Goal: Navigation & Orientation: Find specific page/section

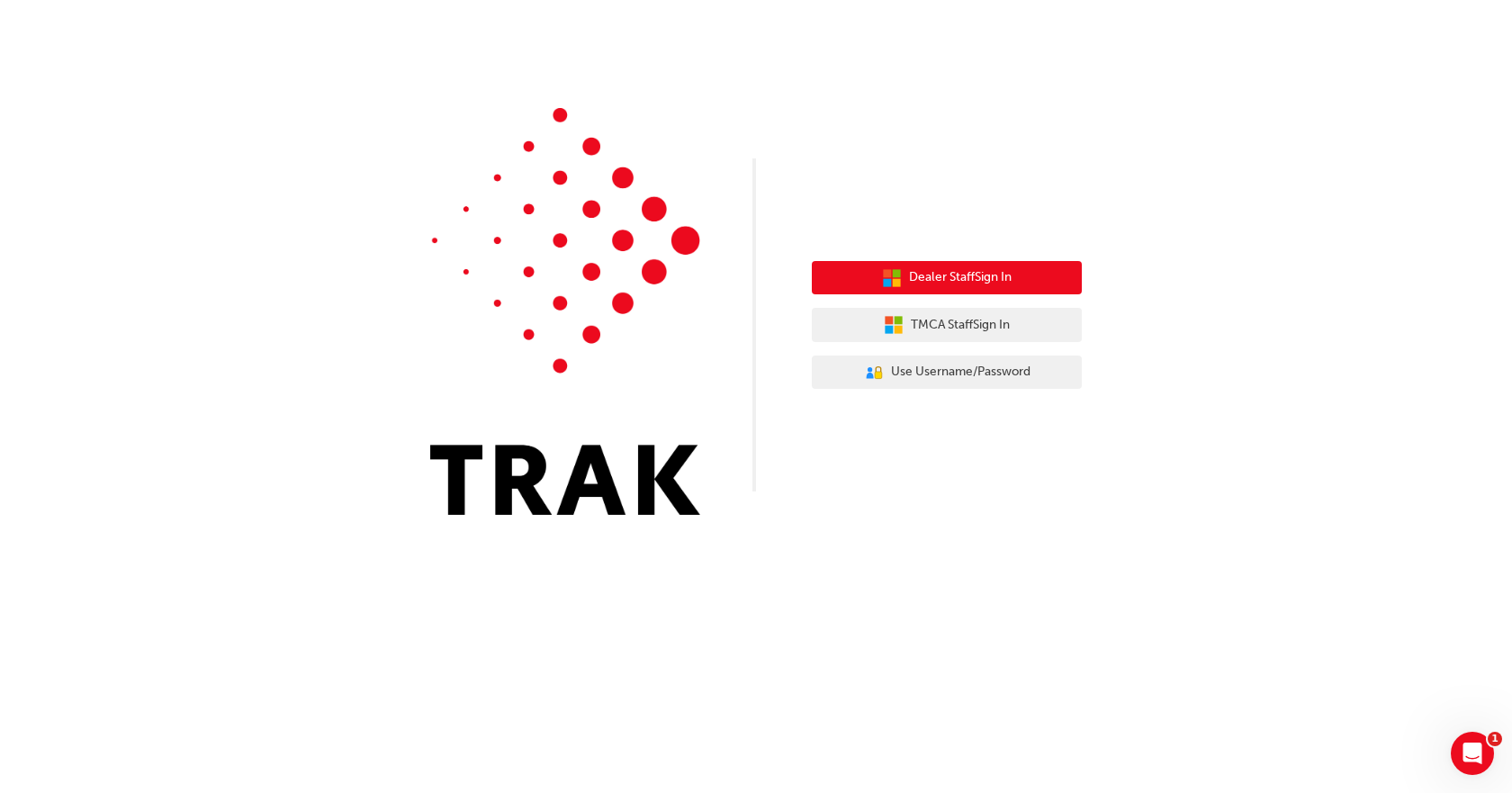
click at [882, 277] on icon "button" at bounding box center [891, 277] width 19 height 19
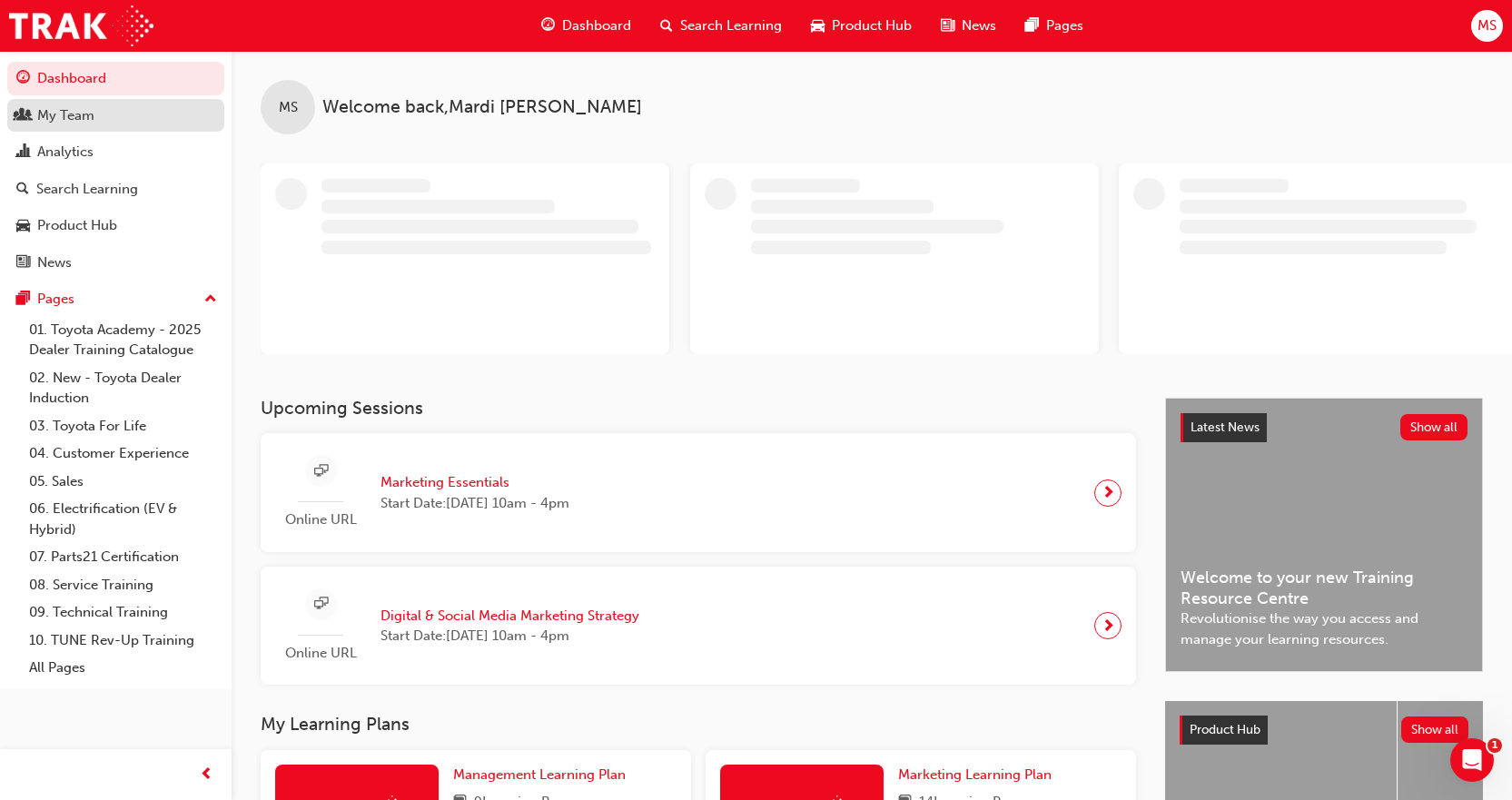
click at [80, 108] on div "My Team" at bounding box center [65, 116] width 57 height 21
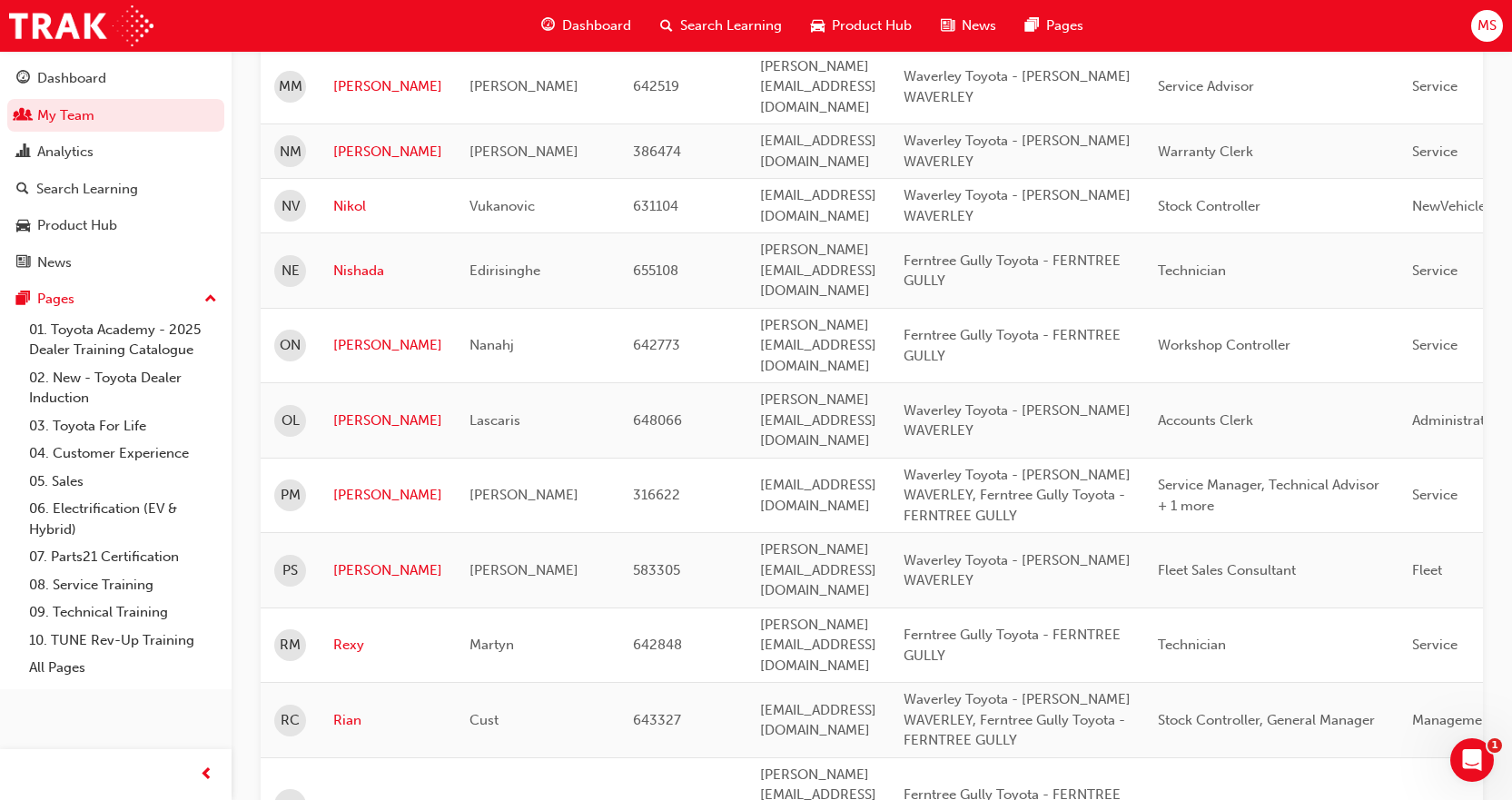
scroll to position [1027, 0]
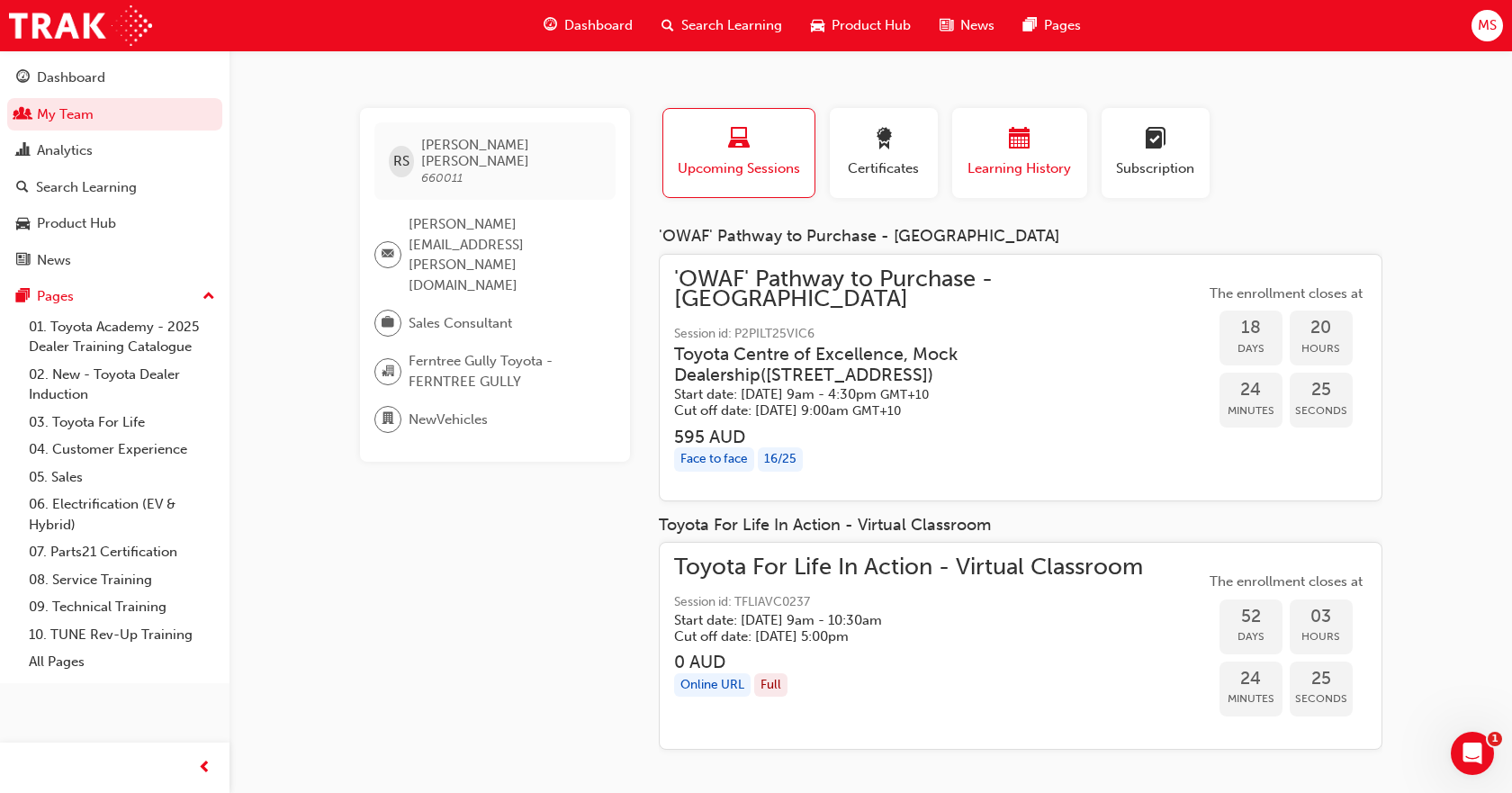
click at [1048, 142] on div "button" at bounding box center [1019, 142] width 108 height 28
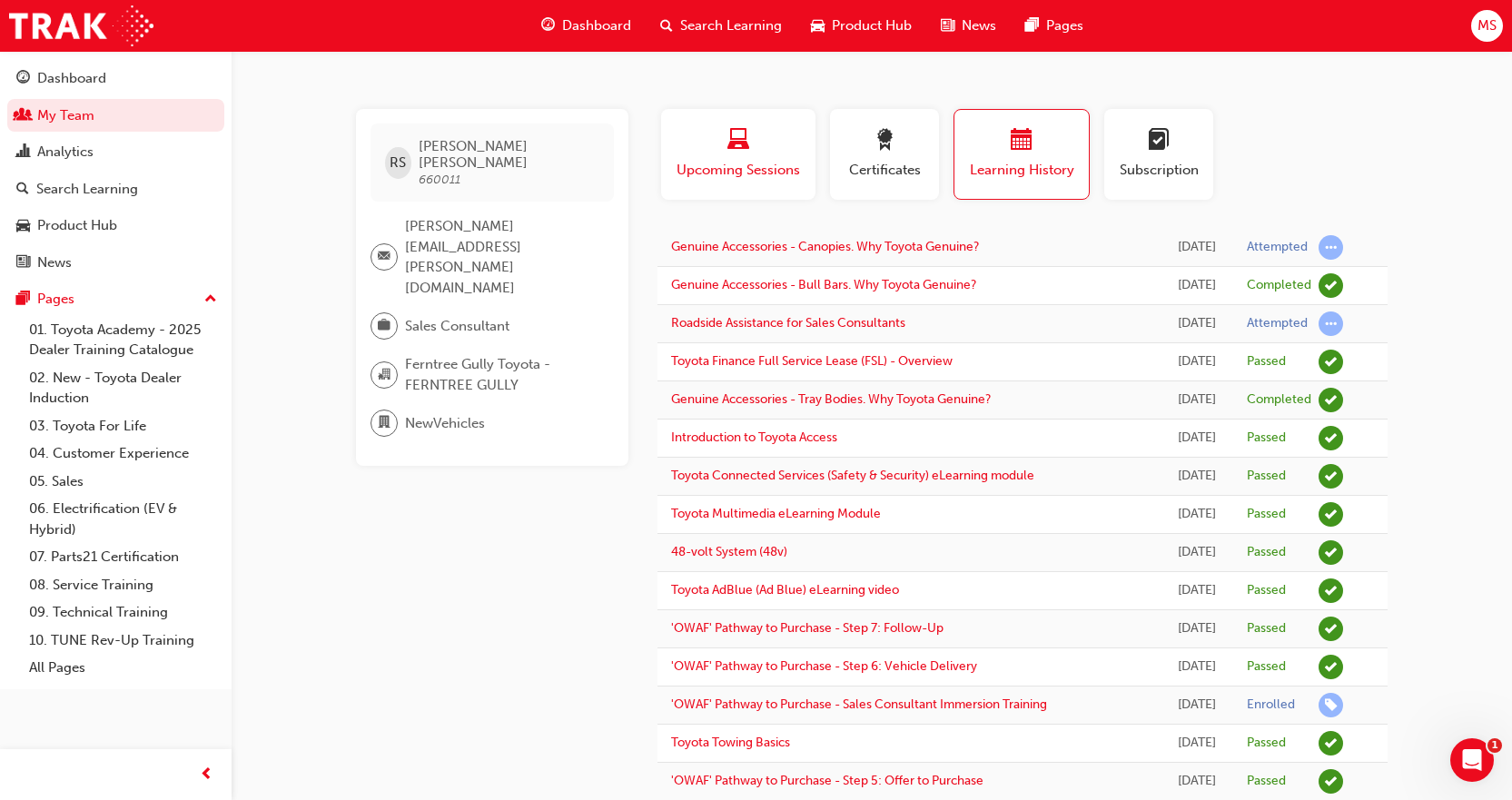
click at [738, 143] on span "laptop-icon" at bounding box center [737, 141] width 22 height 24
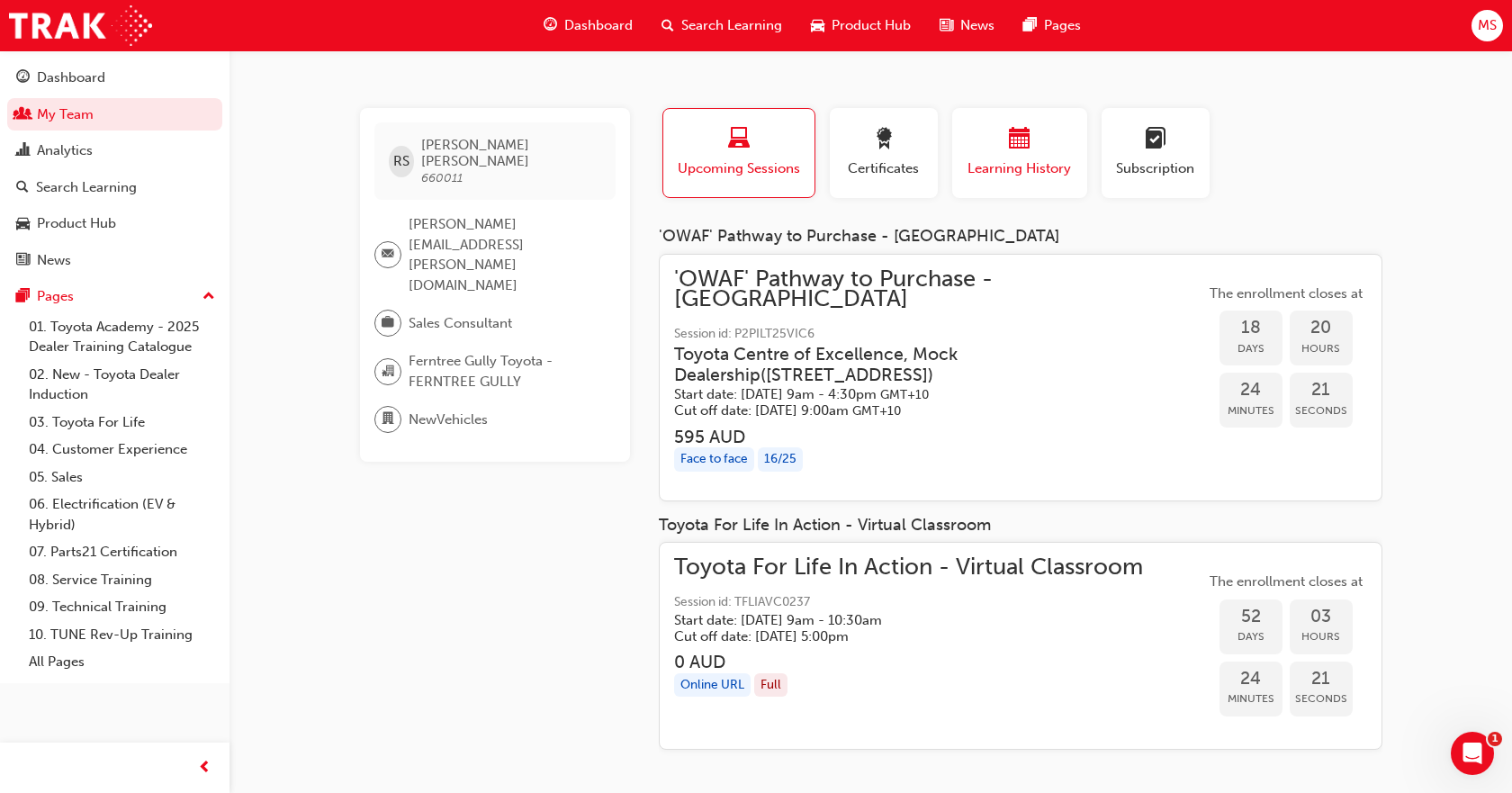
click at [987, 144] on div "button" at bounding box center [1019, 142] width 108 height 28
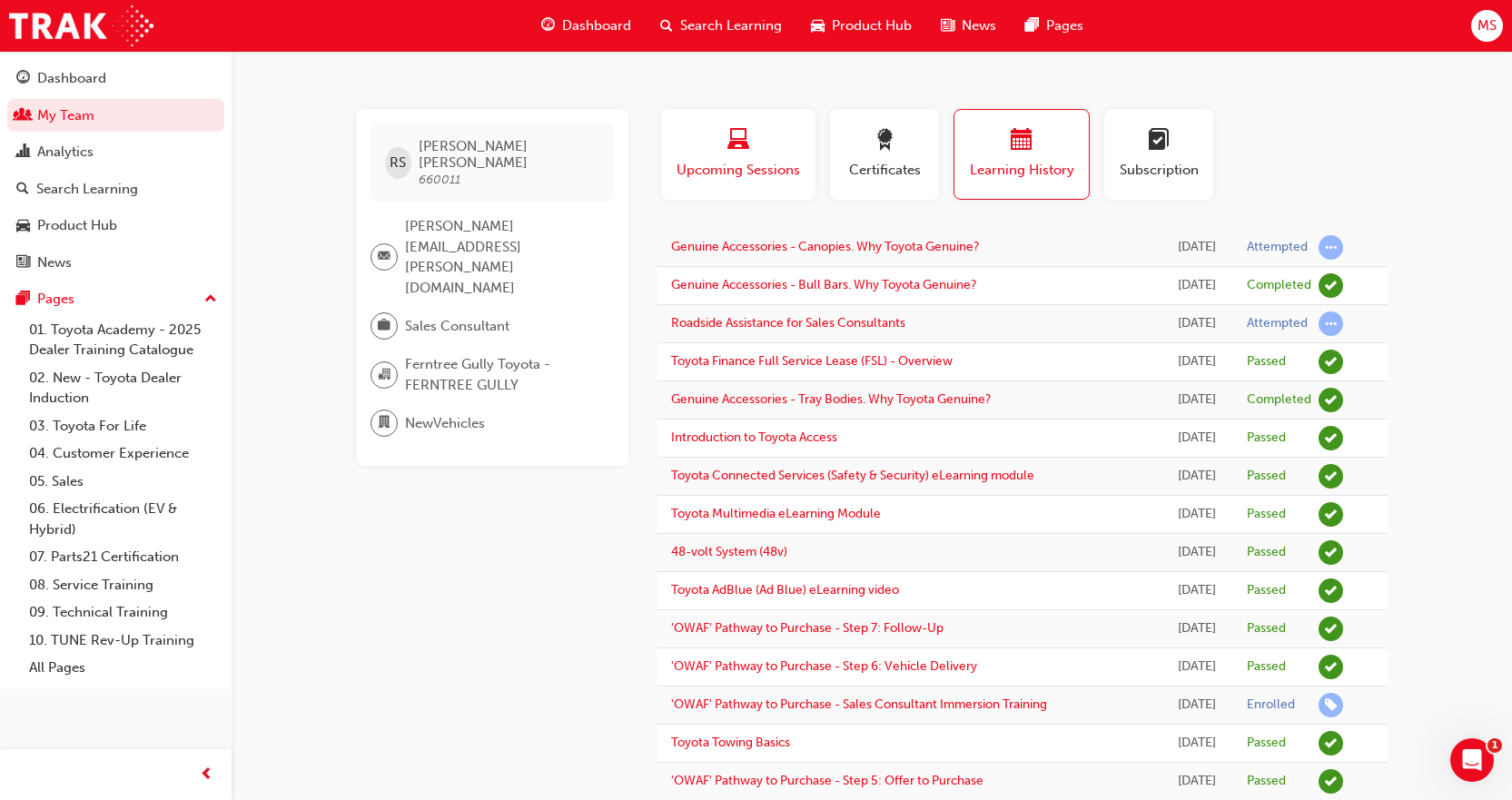
click at [779, 153] on div "button" at bounding box center [738, 143] width 127 height 28
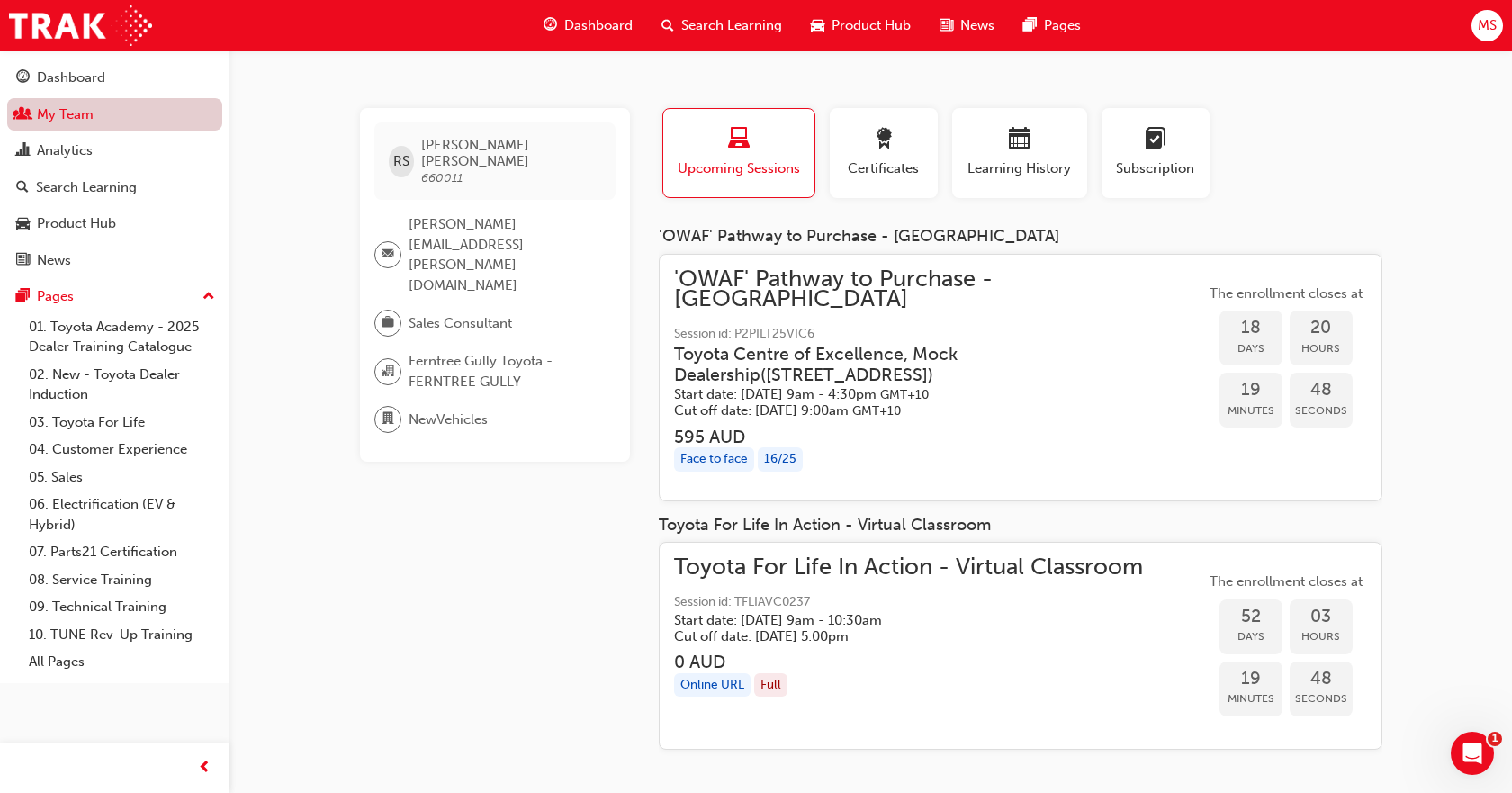
click at [54, 107] on link "My Team" at bounding box center [115, 115] width 215 height 33
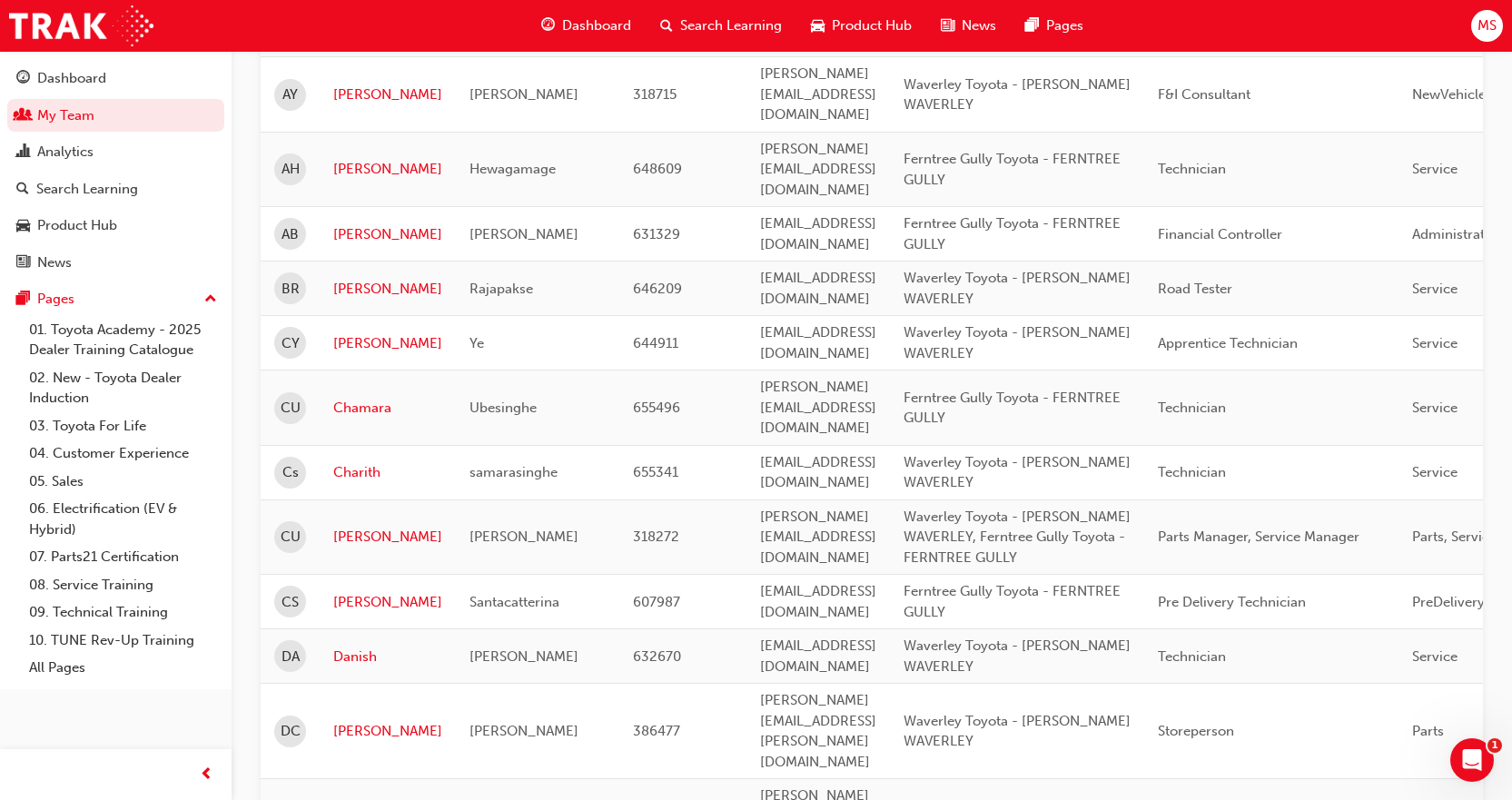
scroll to position [885, 0]
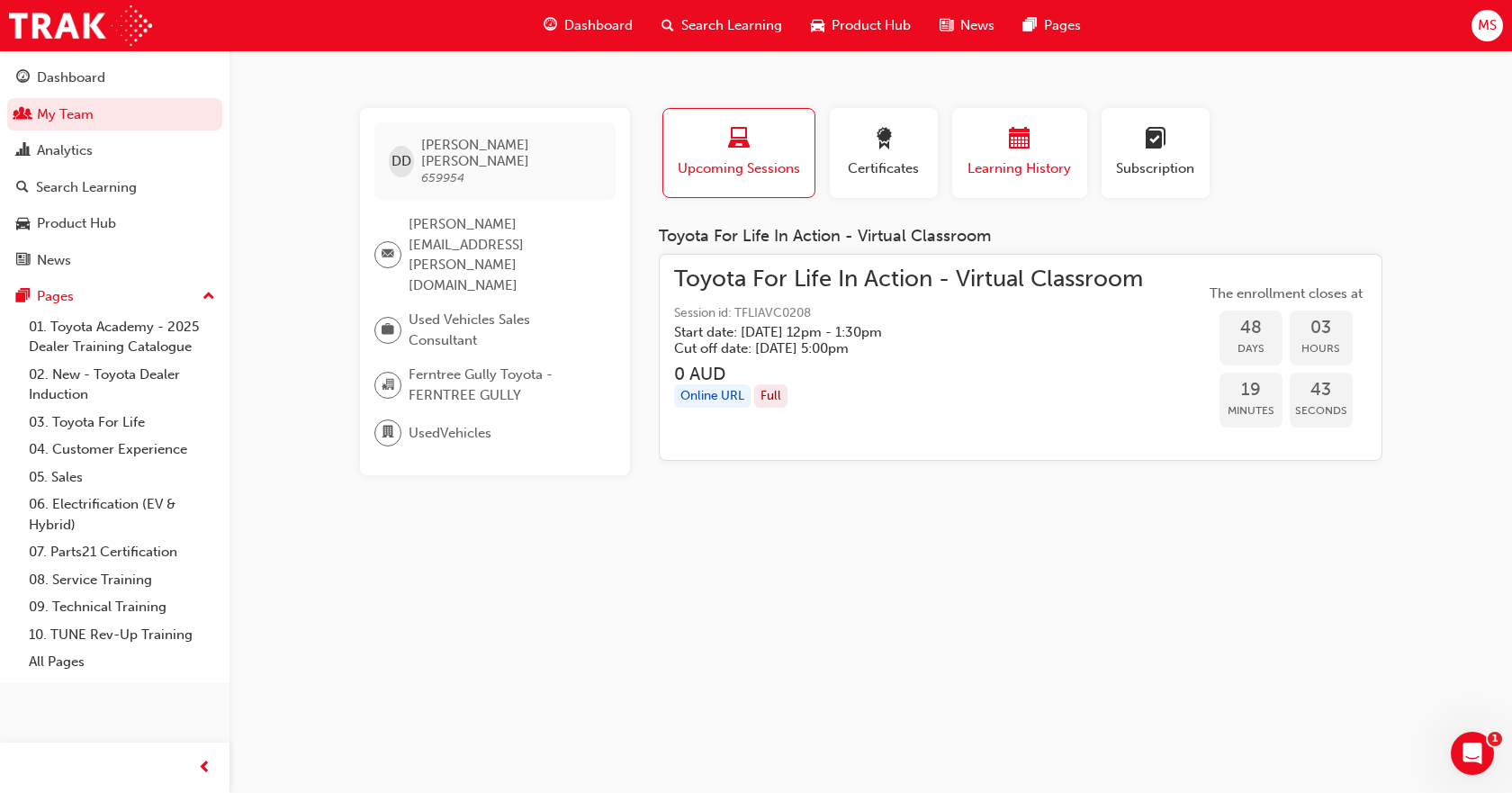
click at [1000, 145] on div "button" at bounding box center [1019, 142] width 108 height 28
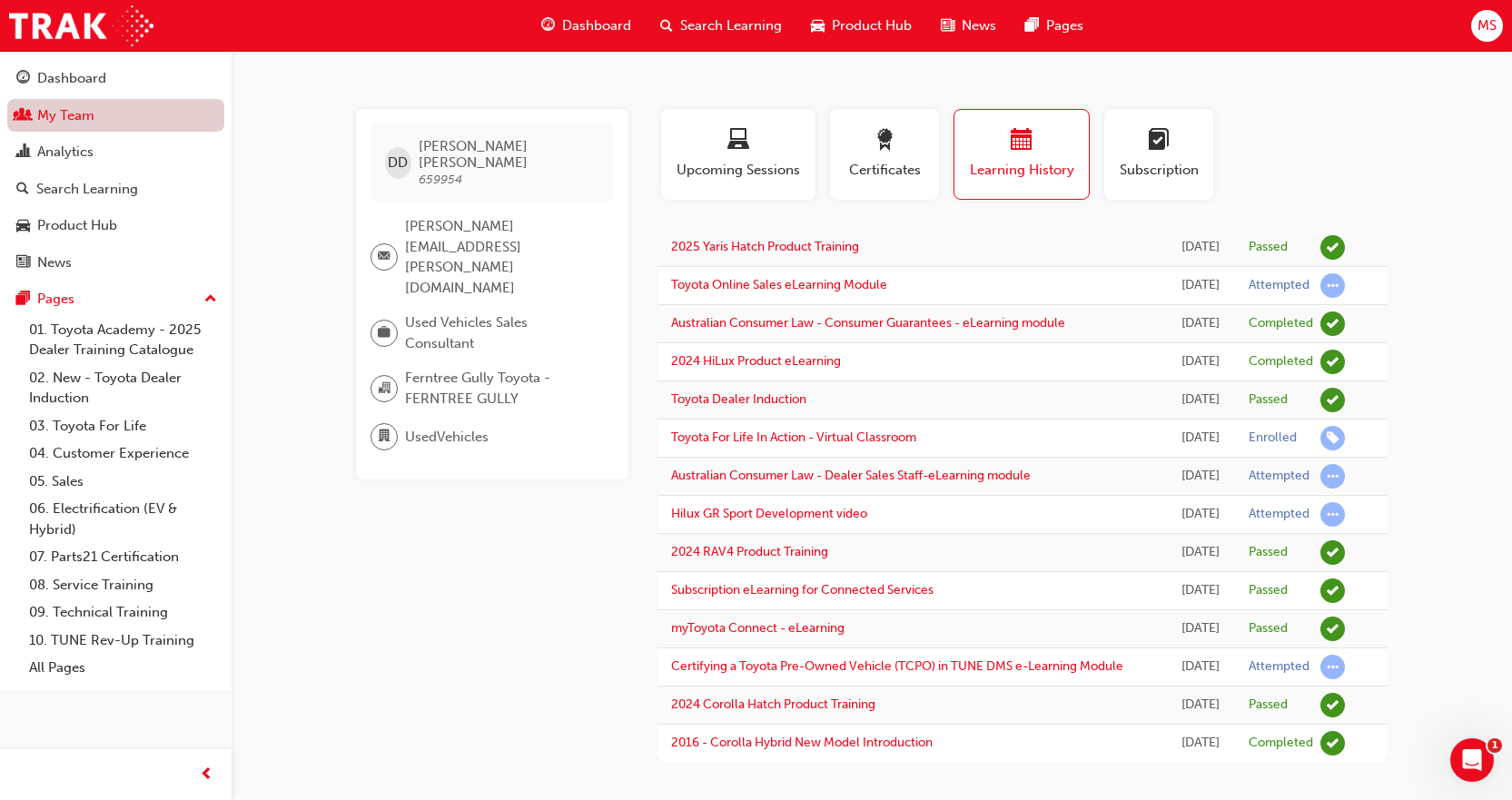
click at [38, 104] on link "My Team" at bounding box center [116, 116] width 217 height 34
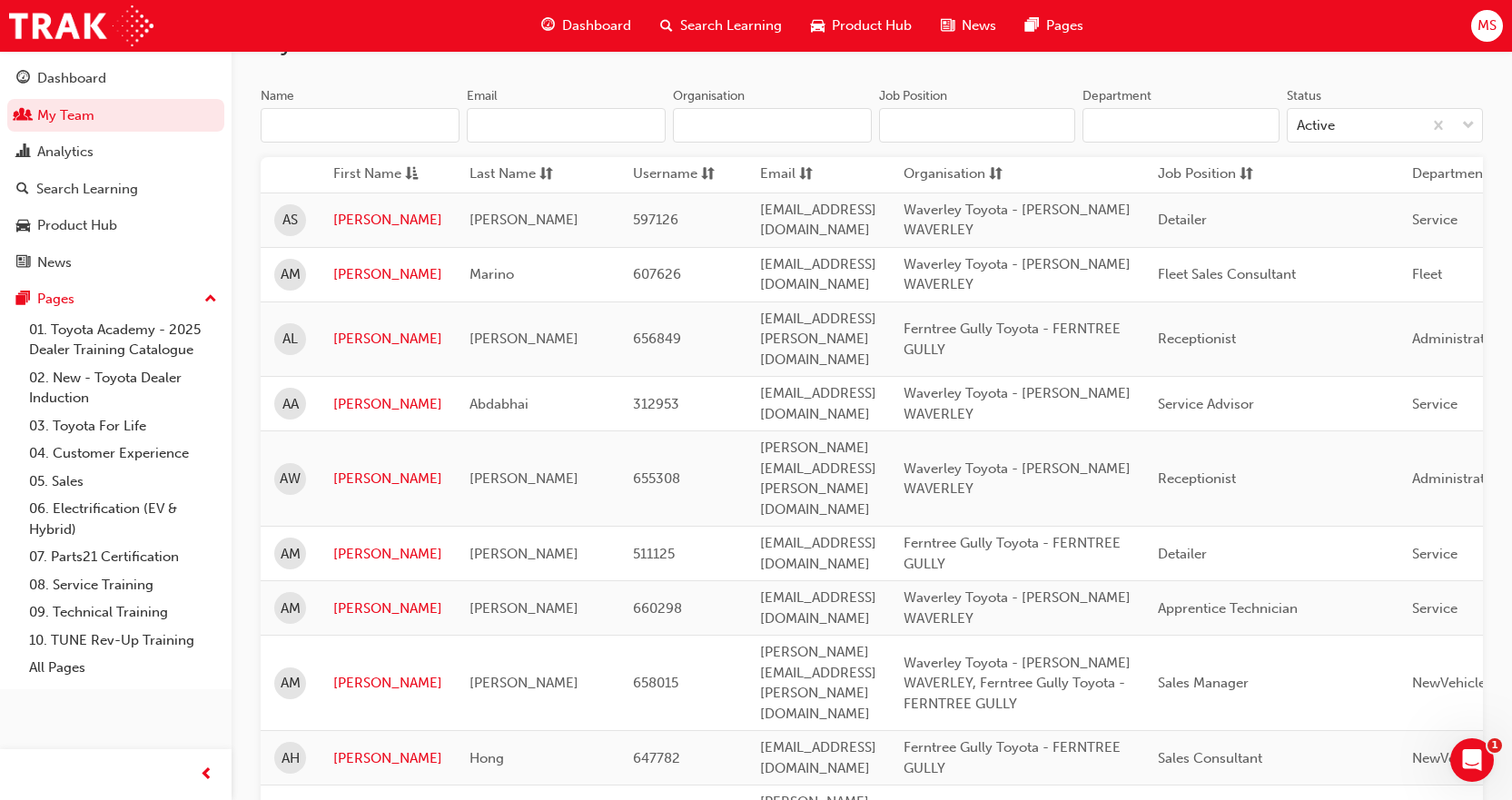
scroll to position [182, 0]
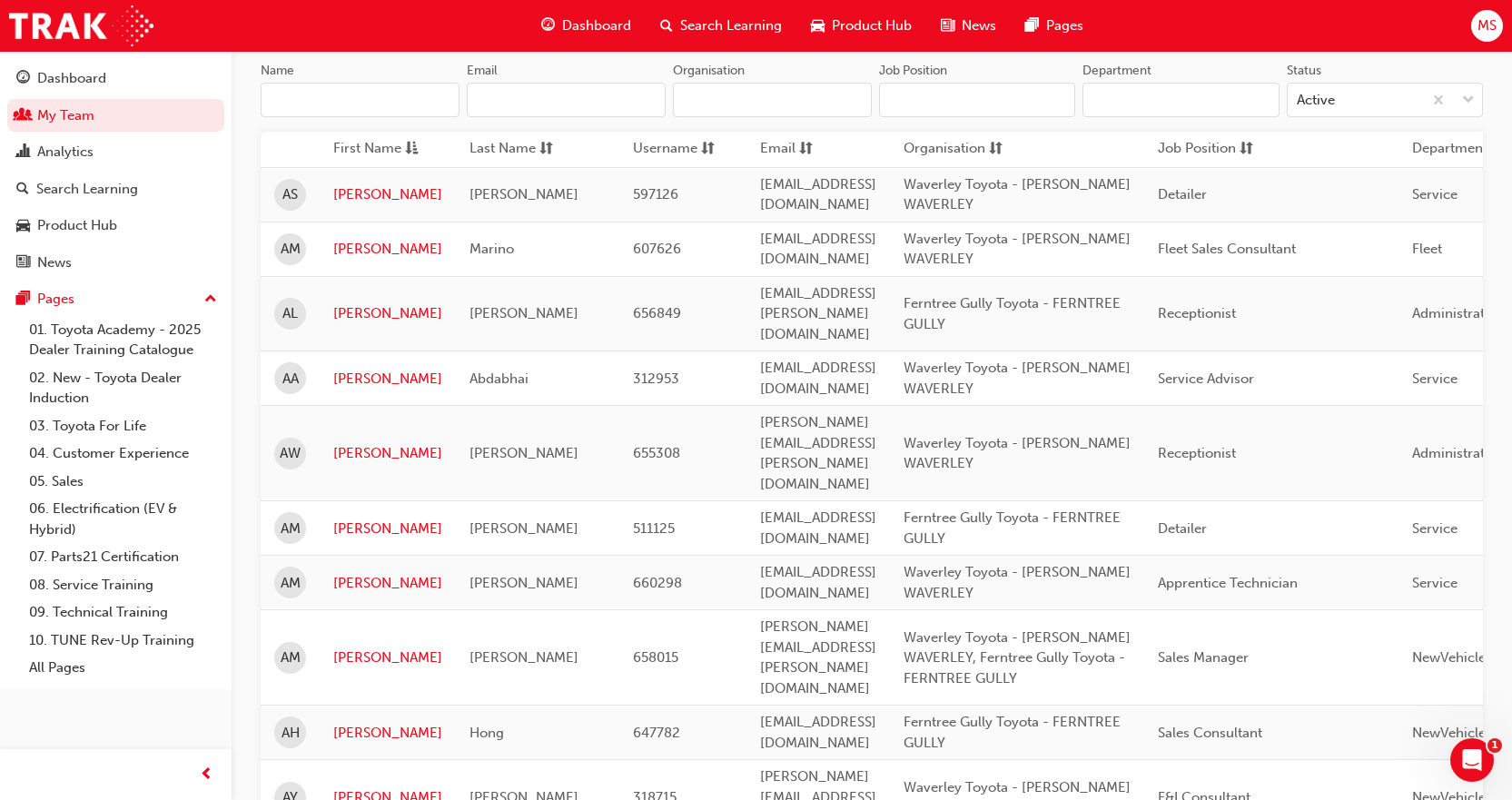
click at [360, 556] on td "ANDREW" at bounding box center [388, 583] width 137 height 54
click at [356, 573] on link "ANDREW" at bounding box center [387, 583] width 109 height 21
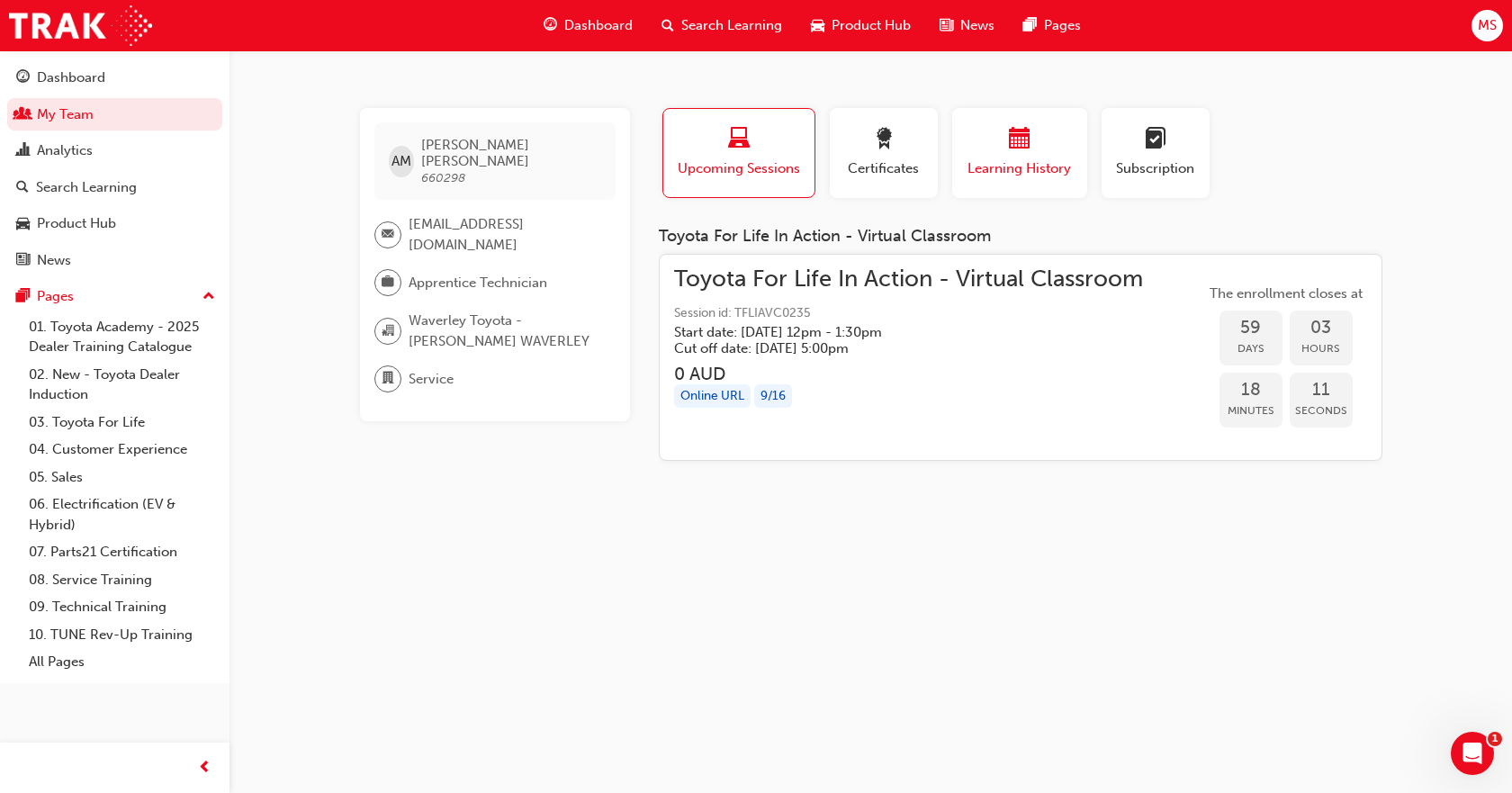
click at [987, 156] on div "Learning History" at bounding box center [1019, 153] width 108 height 51
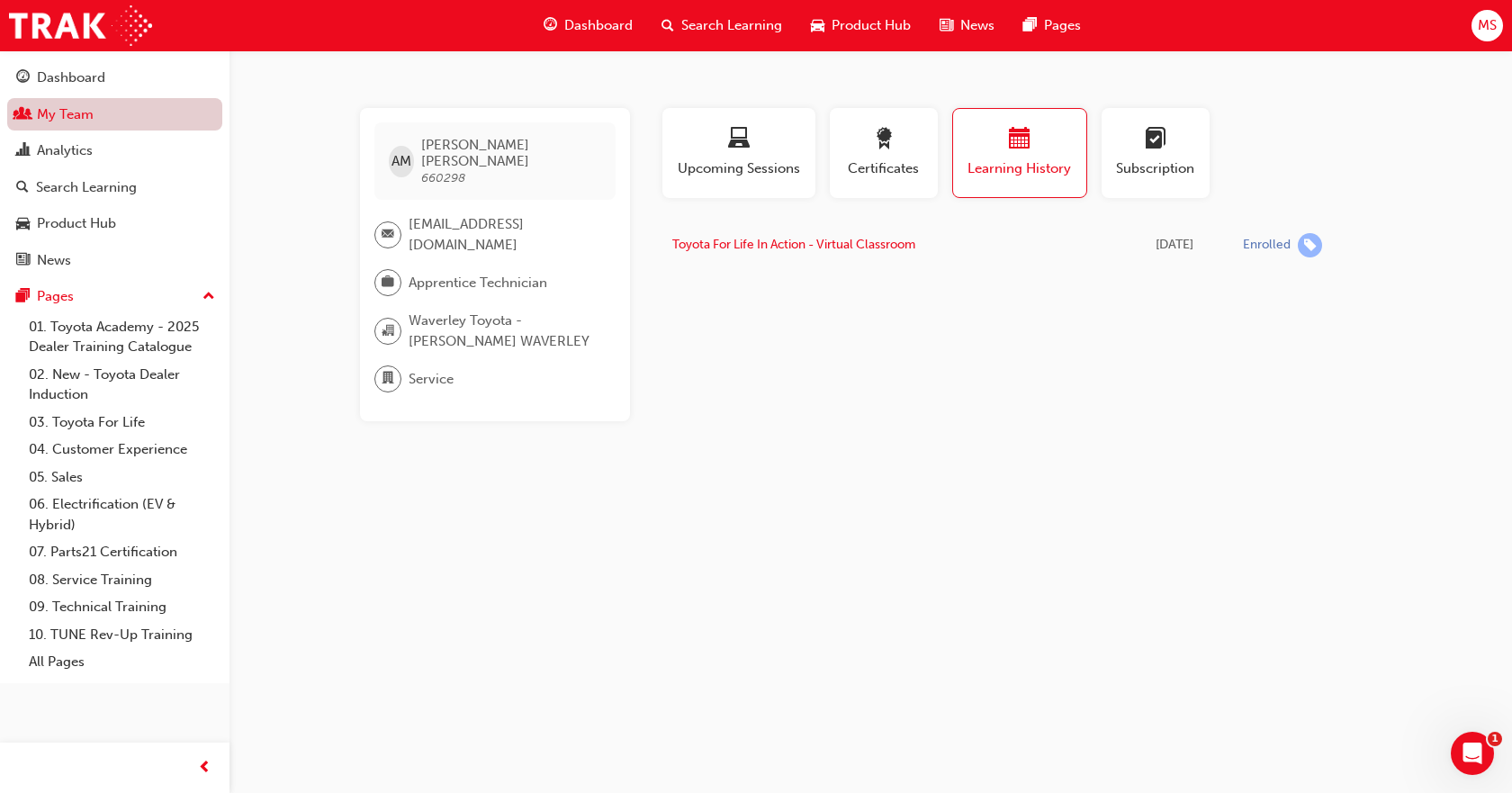
click at [80, 115] on link "My Team" at bounding box center [115, 115] width 215 height 33
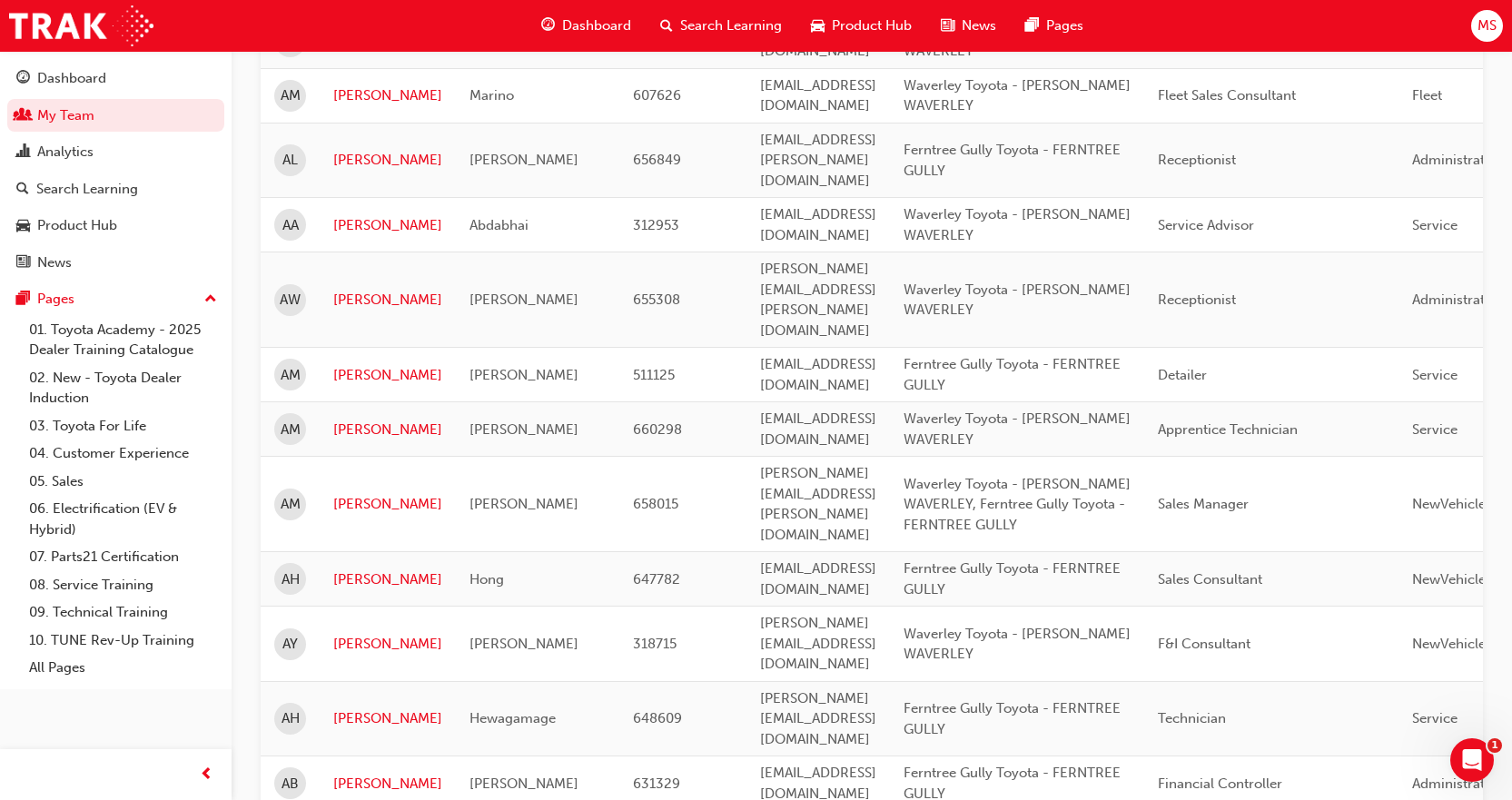
scroll to position [341, 0]
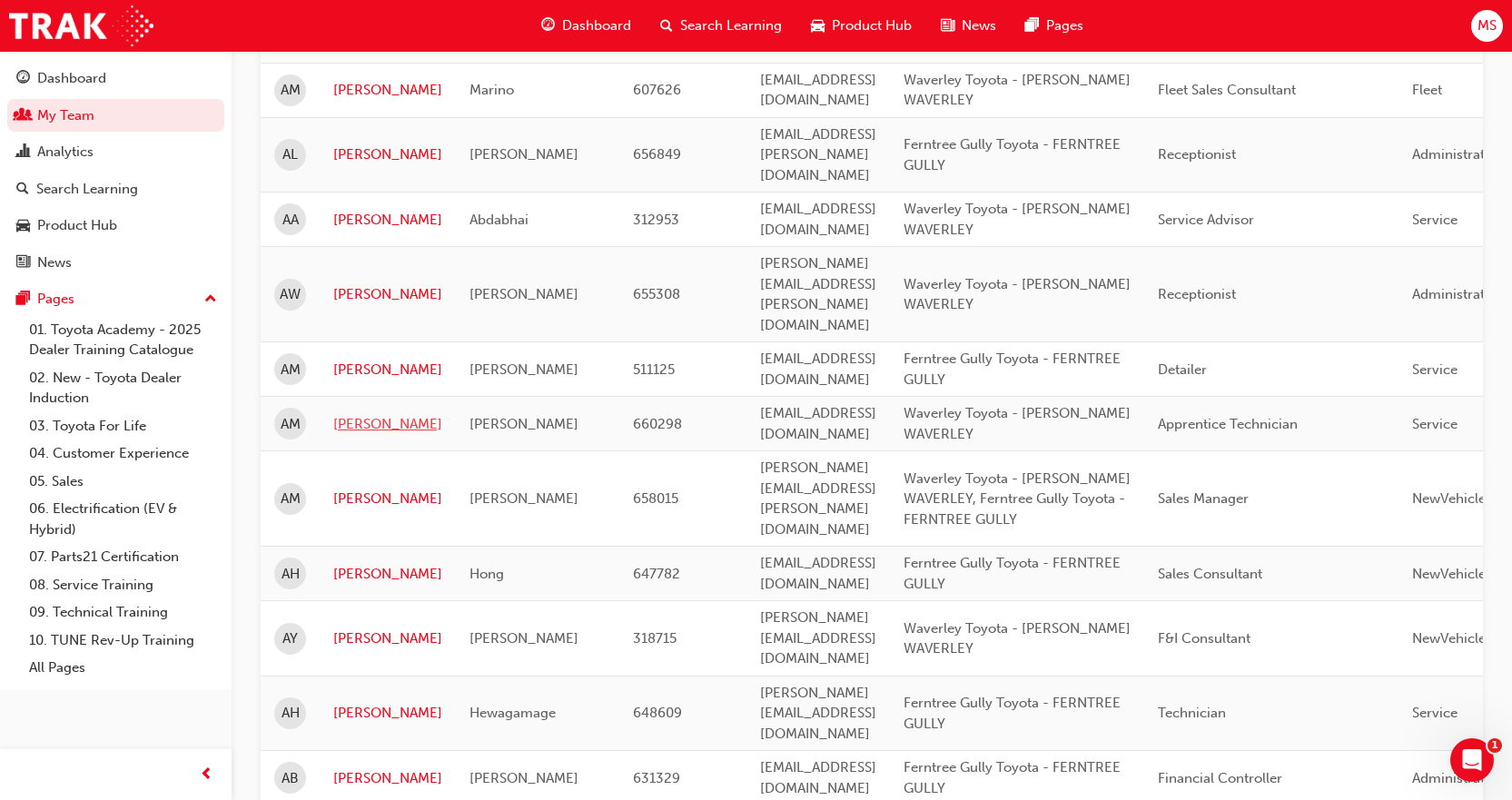
click at [379, 414] on link "ANDREW" at bounding box center [387, 424] width 109 height 21
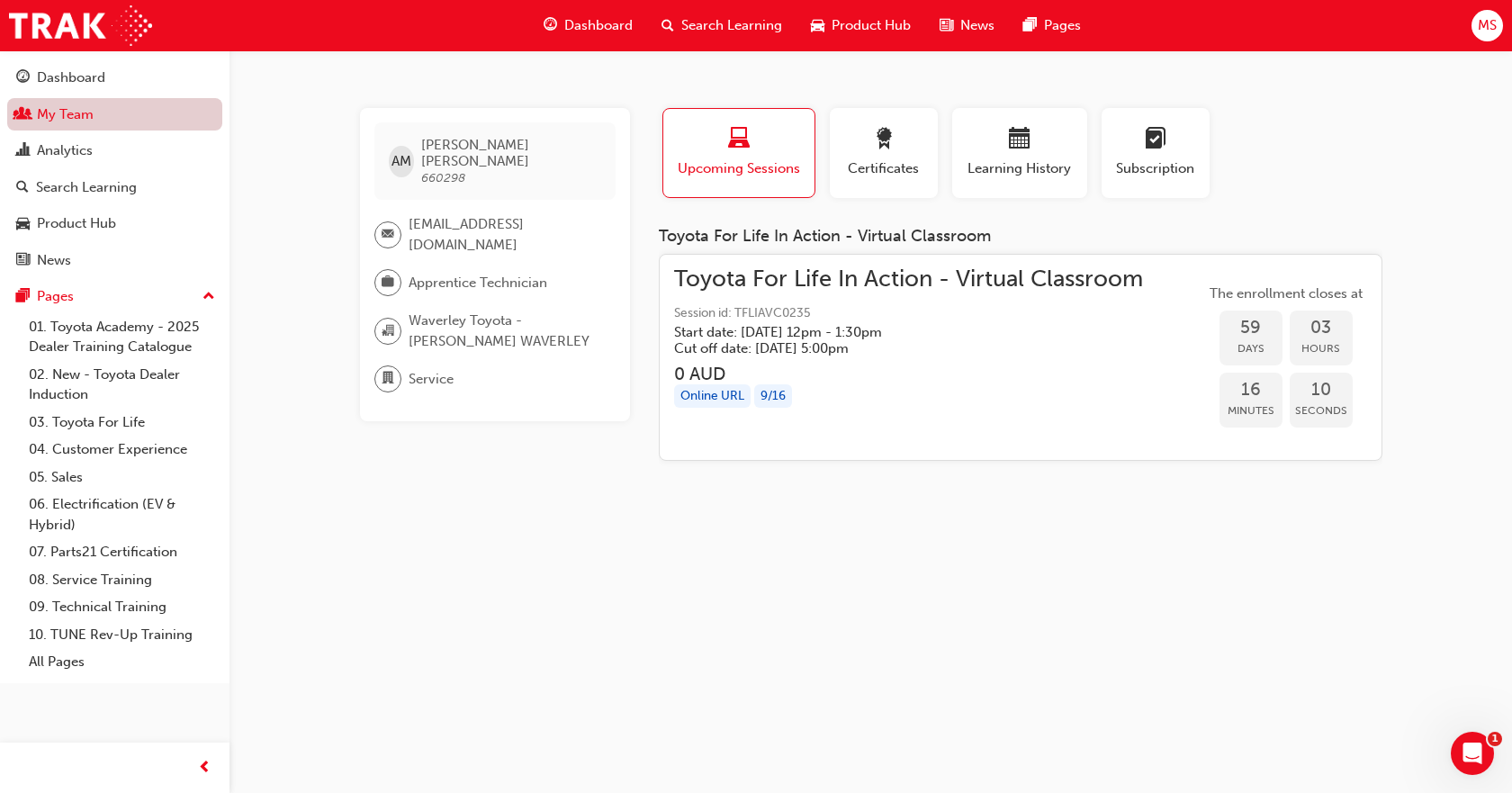
click at [78, 110] on link "My Team" at bounding box center [115, 115] width 215 height 33
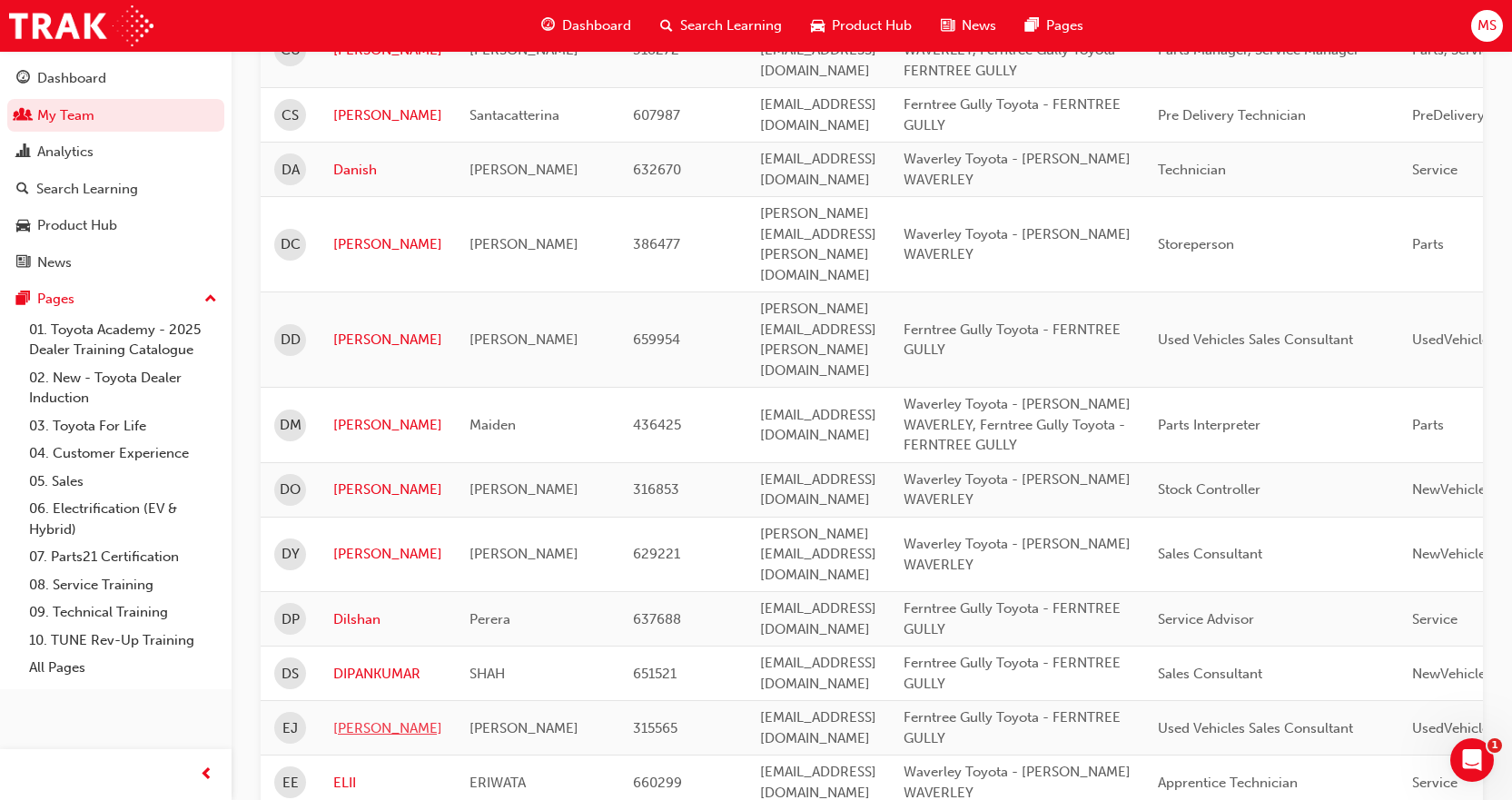
scroll to position [1294, 0]
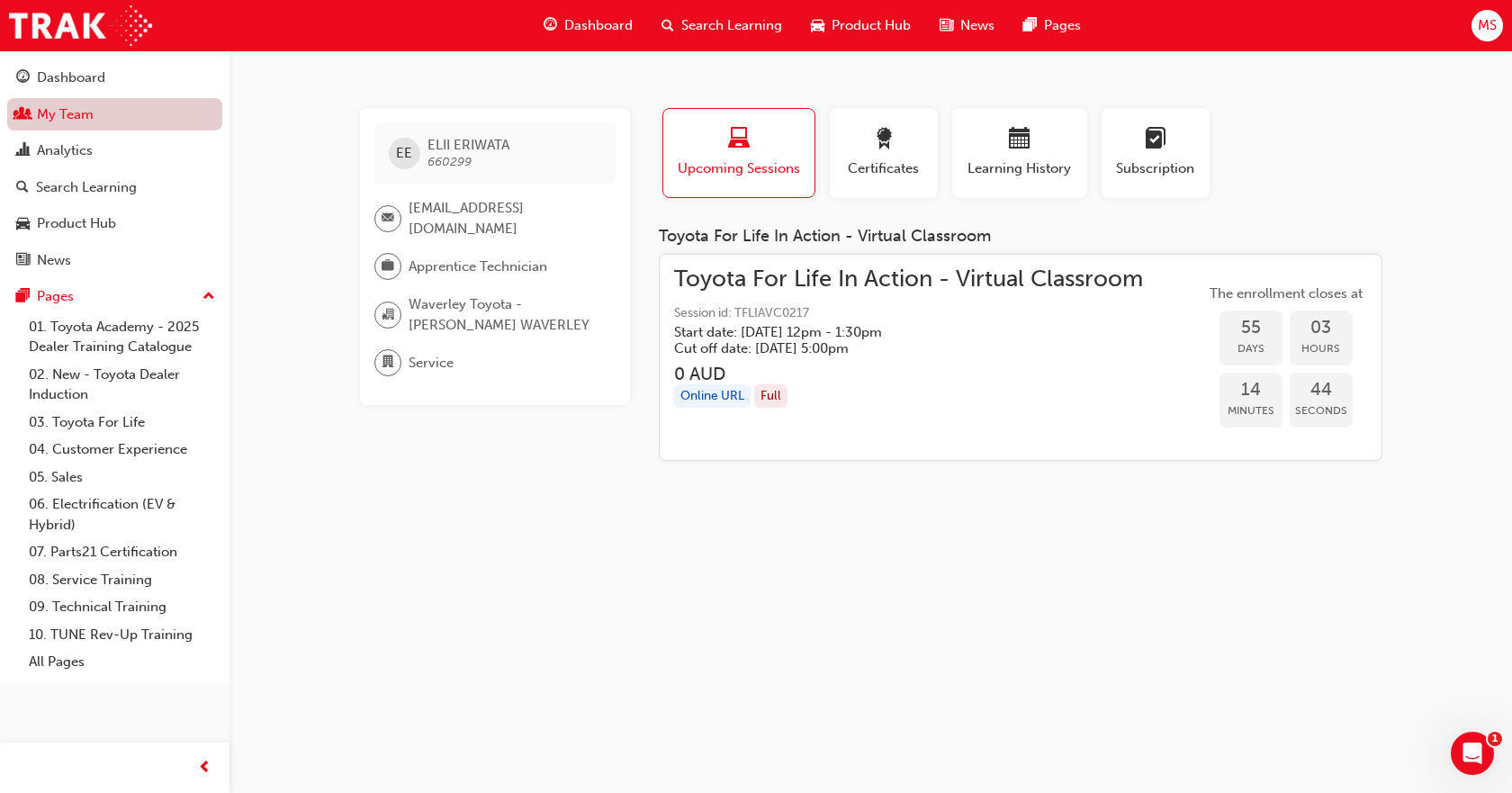
click at [60, 111] on link "My Team" at bounding box center [115, 115] width 215 height 33
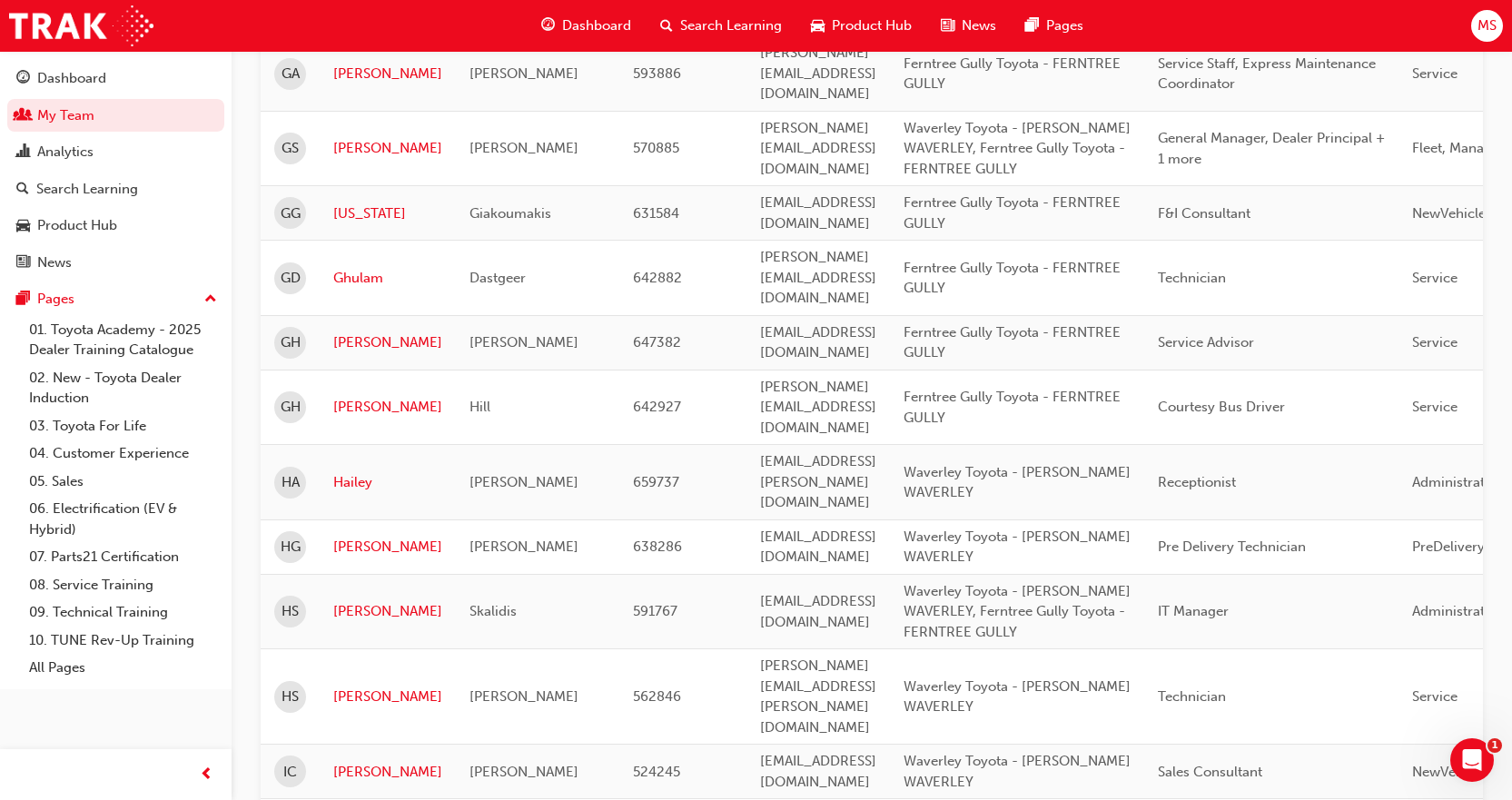
scroll to position [2517, 0]
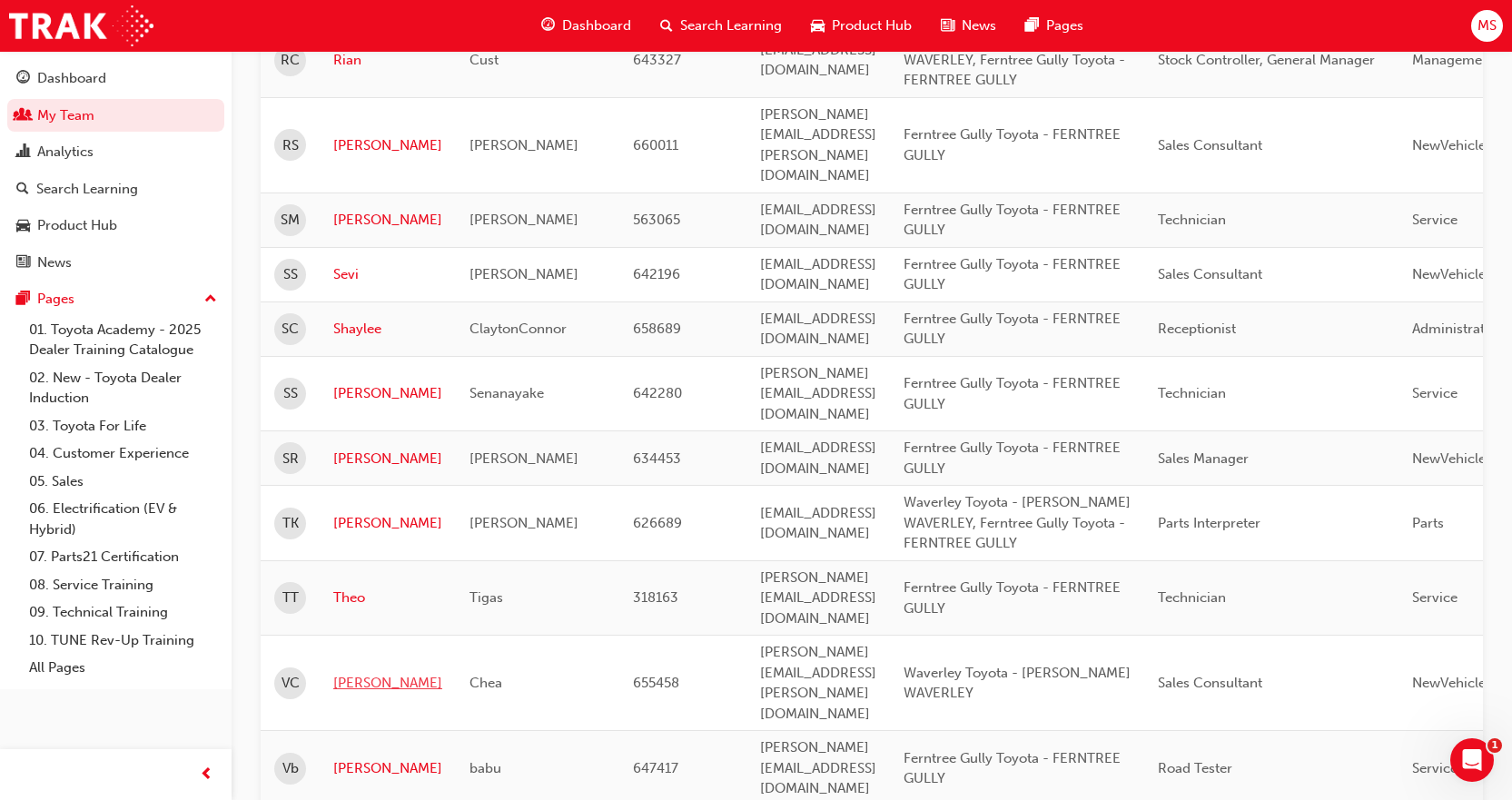
click at [357, 673] on link "Vincent" at bounding box center [387, 683] width 109 height 21
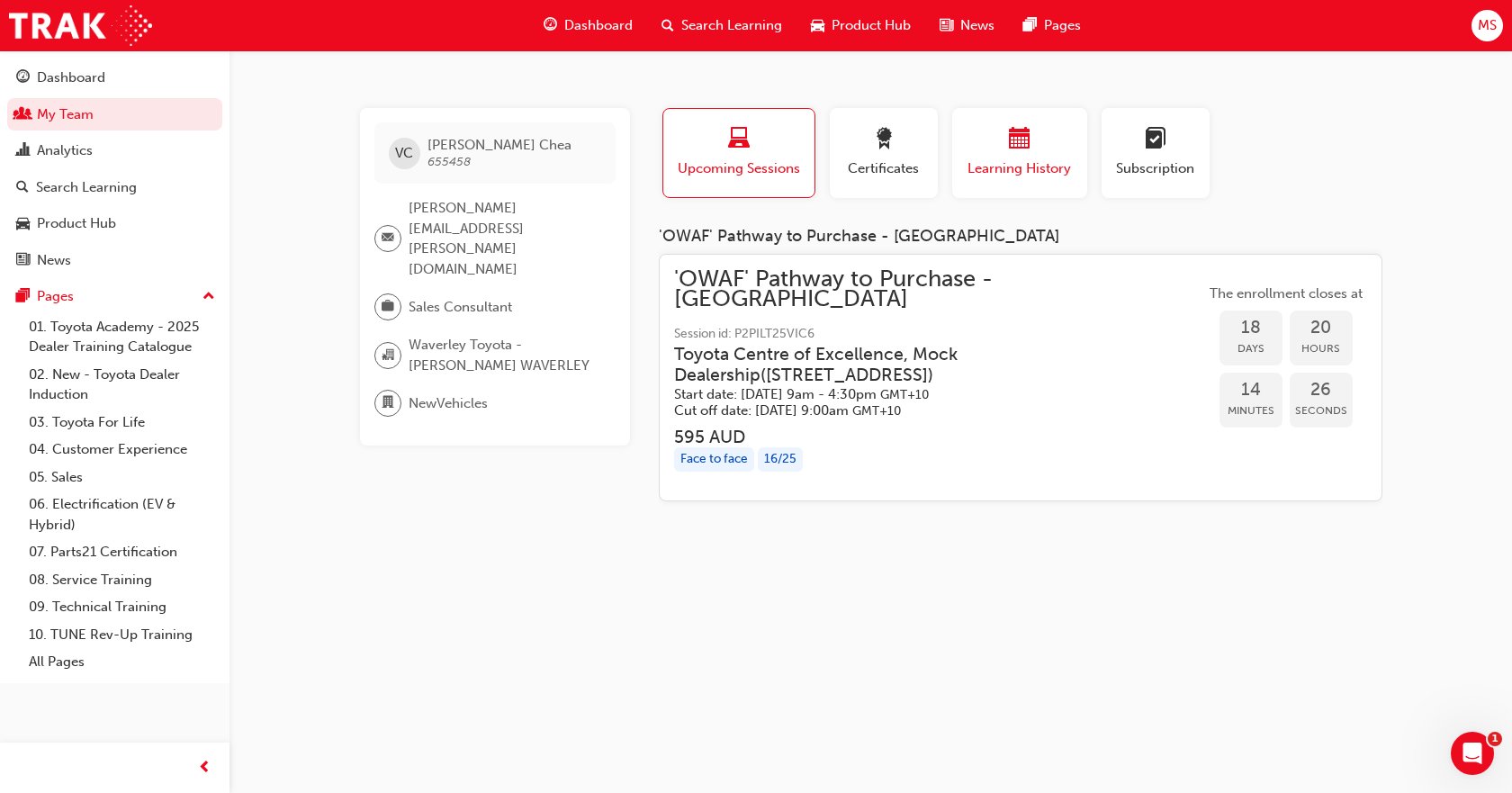
click at [1015, 145] on span "calendar-icon" at bounding box center [1019, 140] width 21 height 24
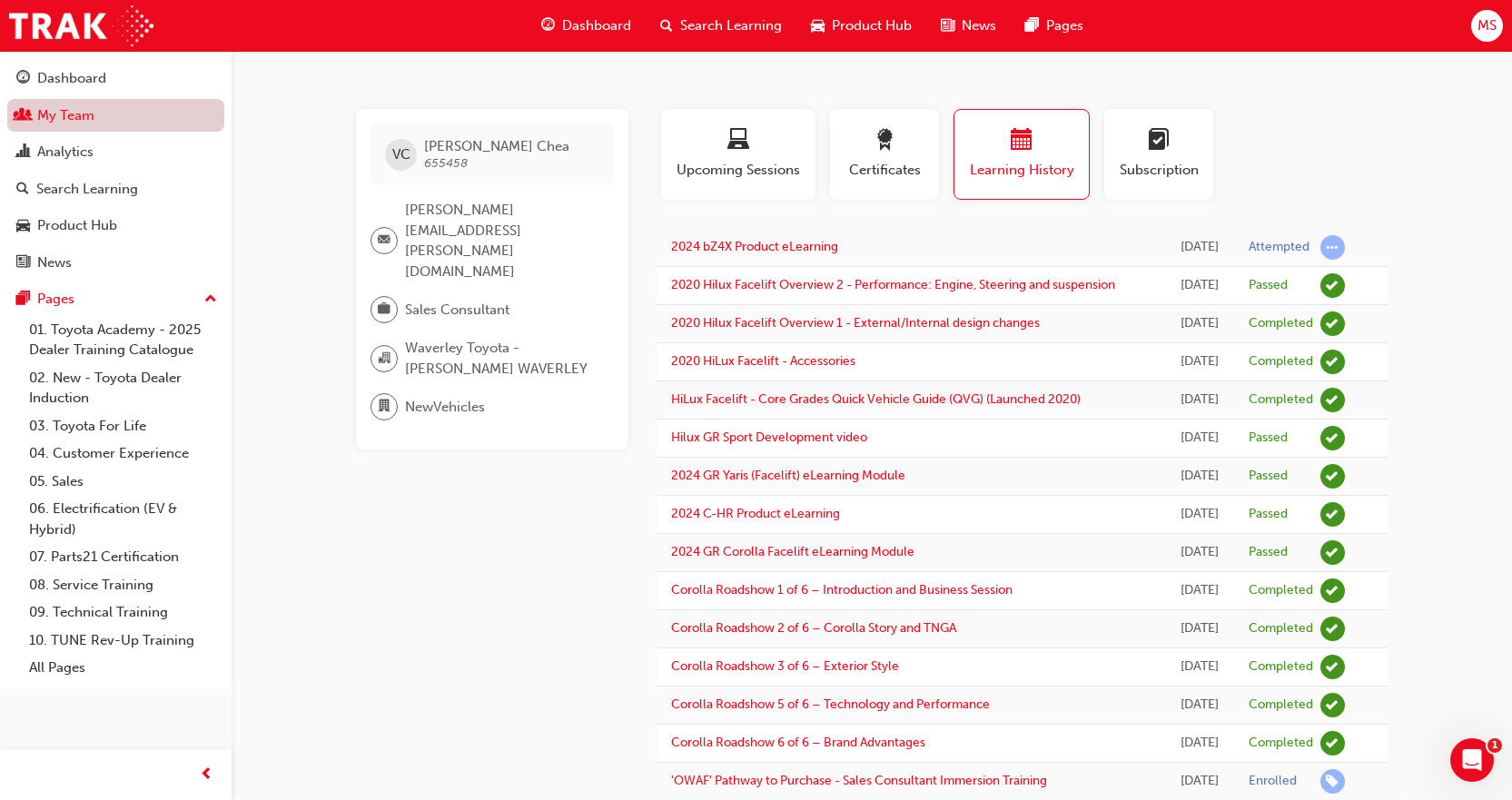
click at [72, 107] on link "My Team" at bounding box center [116, 116] width 217 height 34
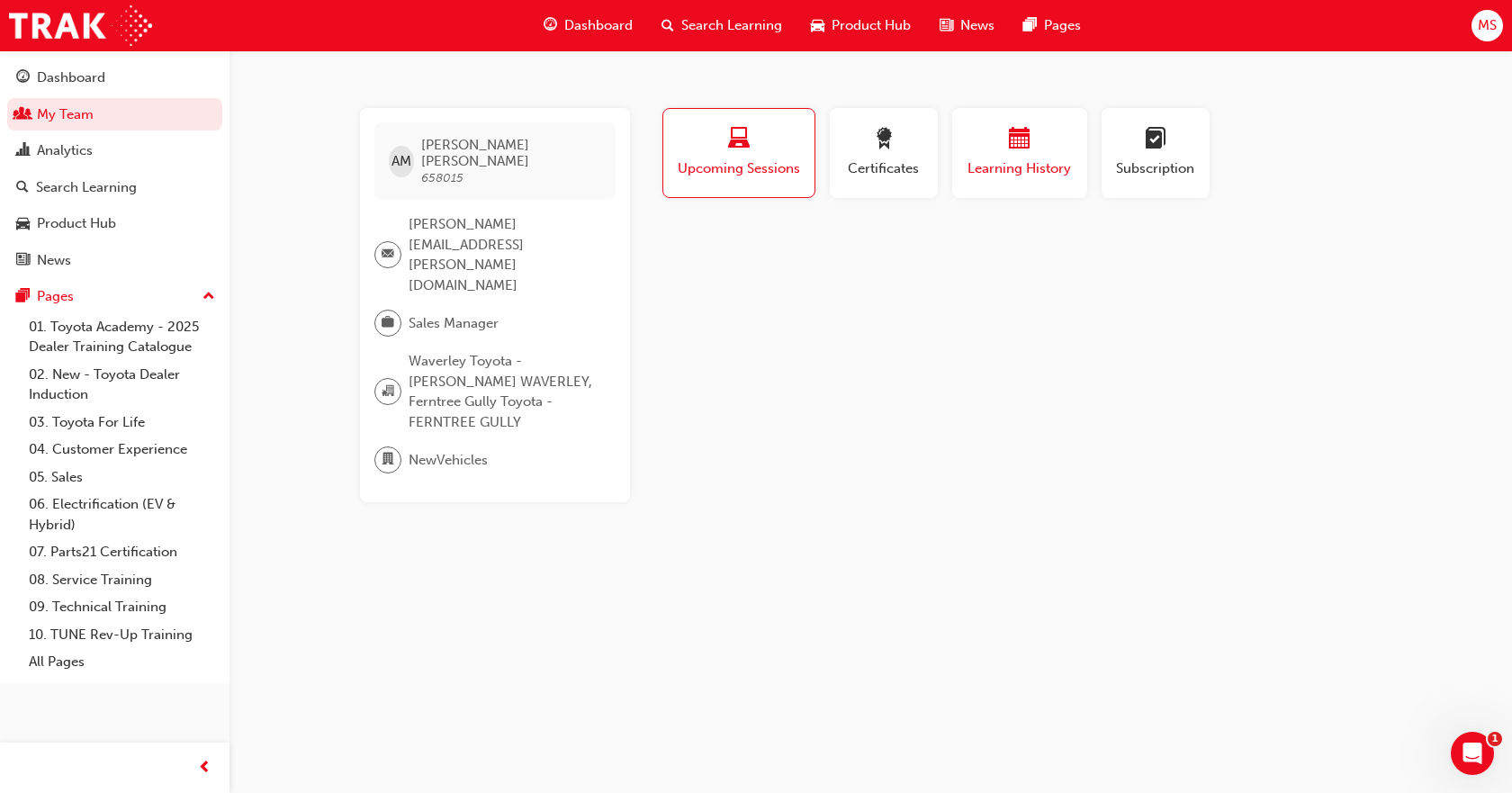
click at [990, 147] on div "button" at bounding box center [1019, 142] width 108 height 28
